Goal: Find specific page/section: Find specific page/section

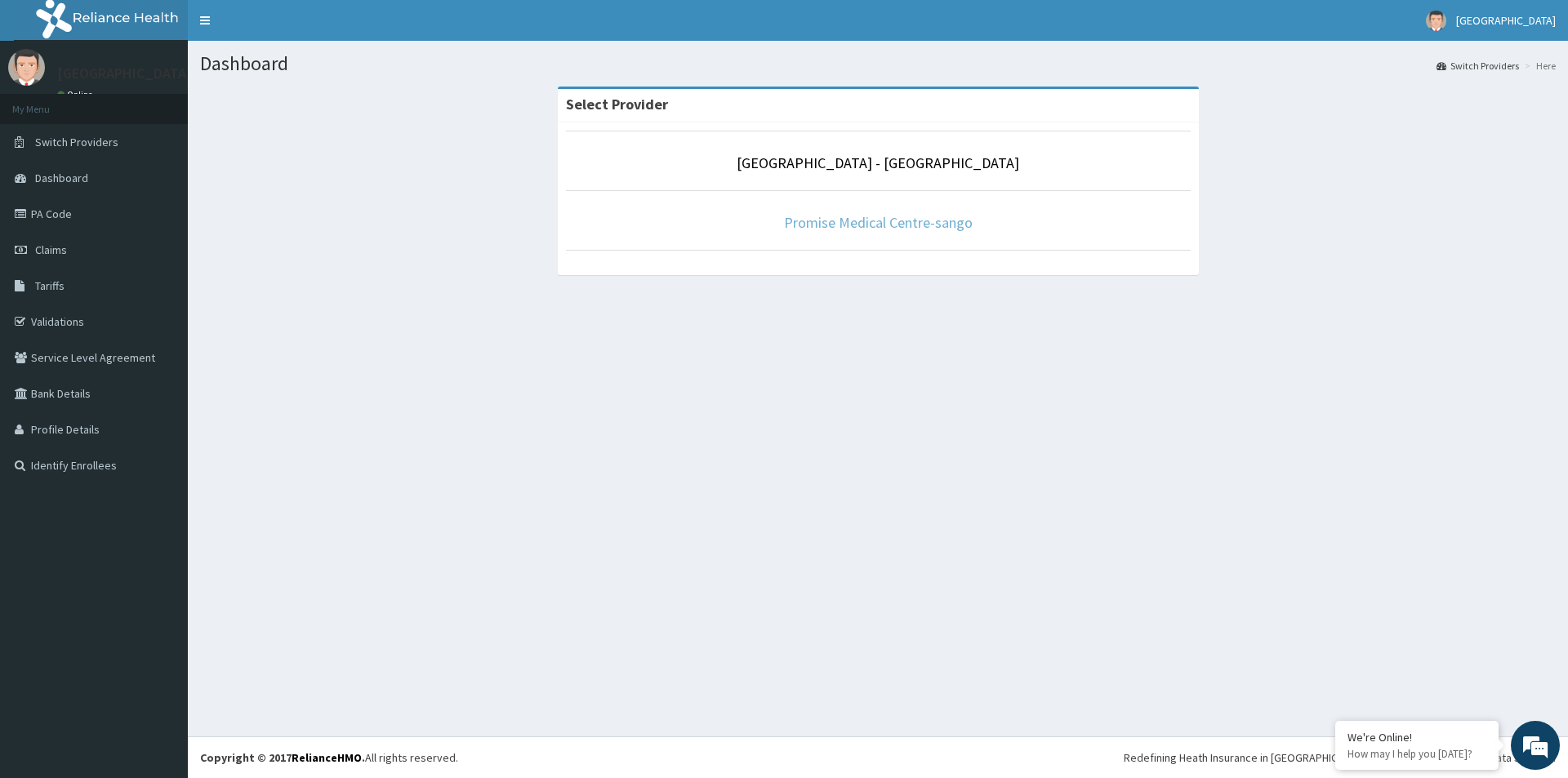
click at [907, 231] on link "Promise Medical Centre-sango" at bounding box center [878, 223] width 188 height 19
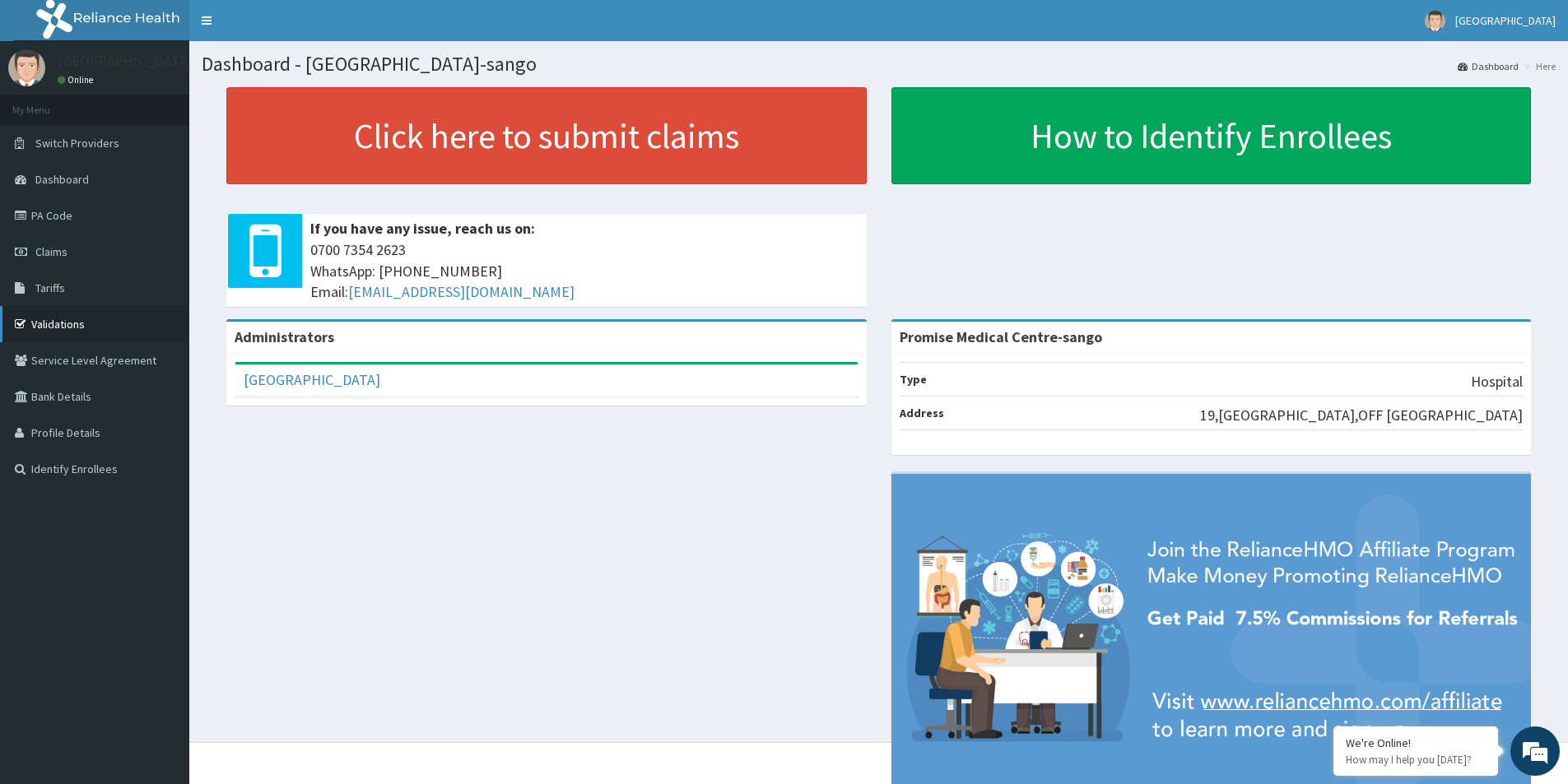
click at [108, 335] on link "Validations" at bounding box center [94, 324] width 189 height 37
